Goal: Task Accomplishment & Management: Manage account settings

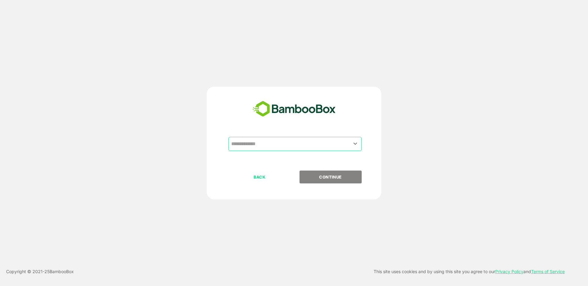
click at [282, 143] on input "text" at bounding box center [295, 144] width 131 height 12
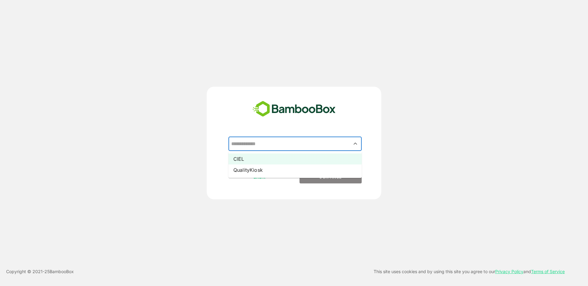
click at [241, 160] on li "CIEL" at bounding box center [294, 158] width 133 height 11
type input "****"
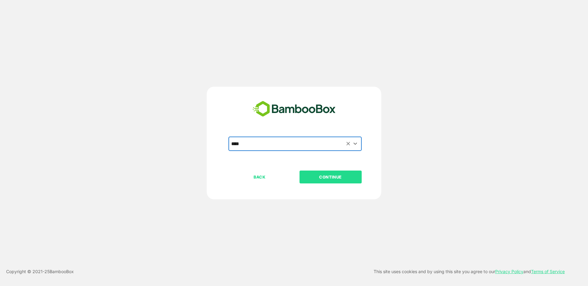
click at [320, 180] on p "CONTINUE" at bounding box center [330, 177] width 61 height 7
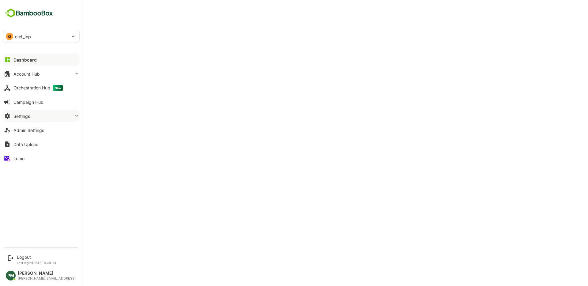
click at [50, 112] on button "Settings" at bounding box center [41, 116] width 77 height 12
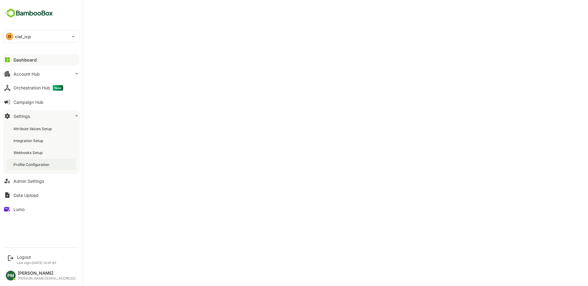
click at [35, 163] on div "Profile Configuration" at bounding box center [31, 164] width 37 height 5
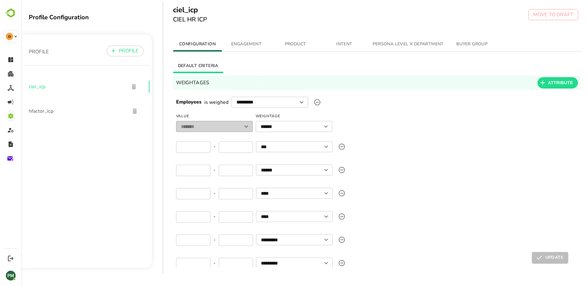
click at [255, 40] on button "ENGAGEMENT" at bounding box center [246, 44] width 49 height 15
